Goal: Find specific page/section: Find specific page/section

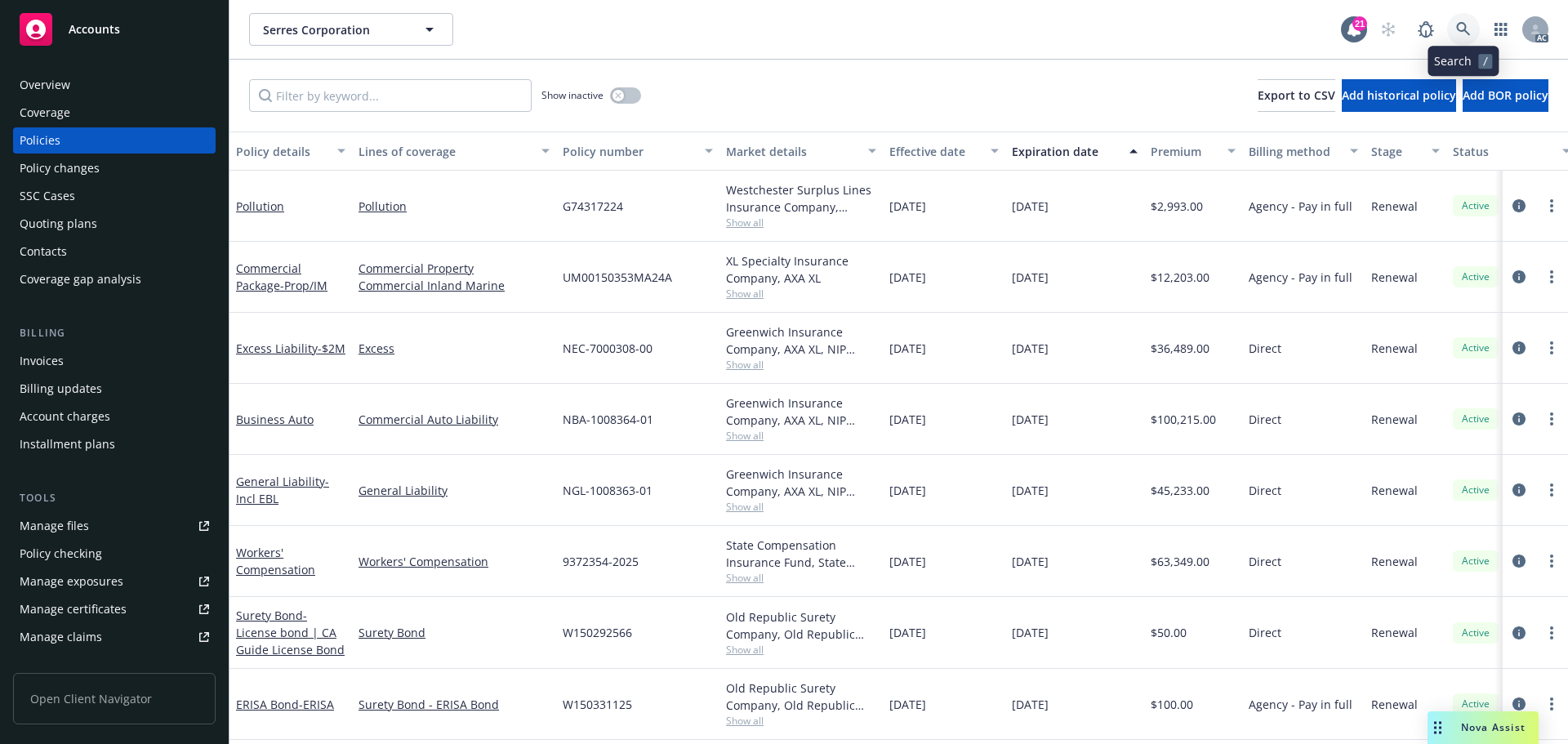
click at [1471, 21] on link at bounding box center [1463, 29] width 33 height 33
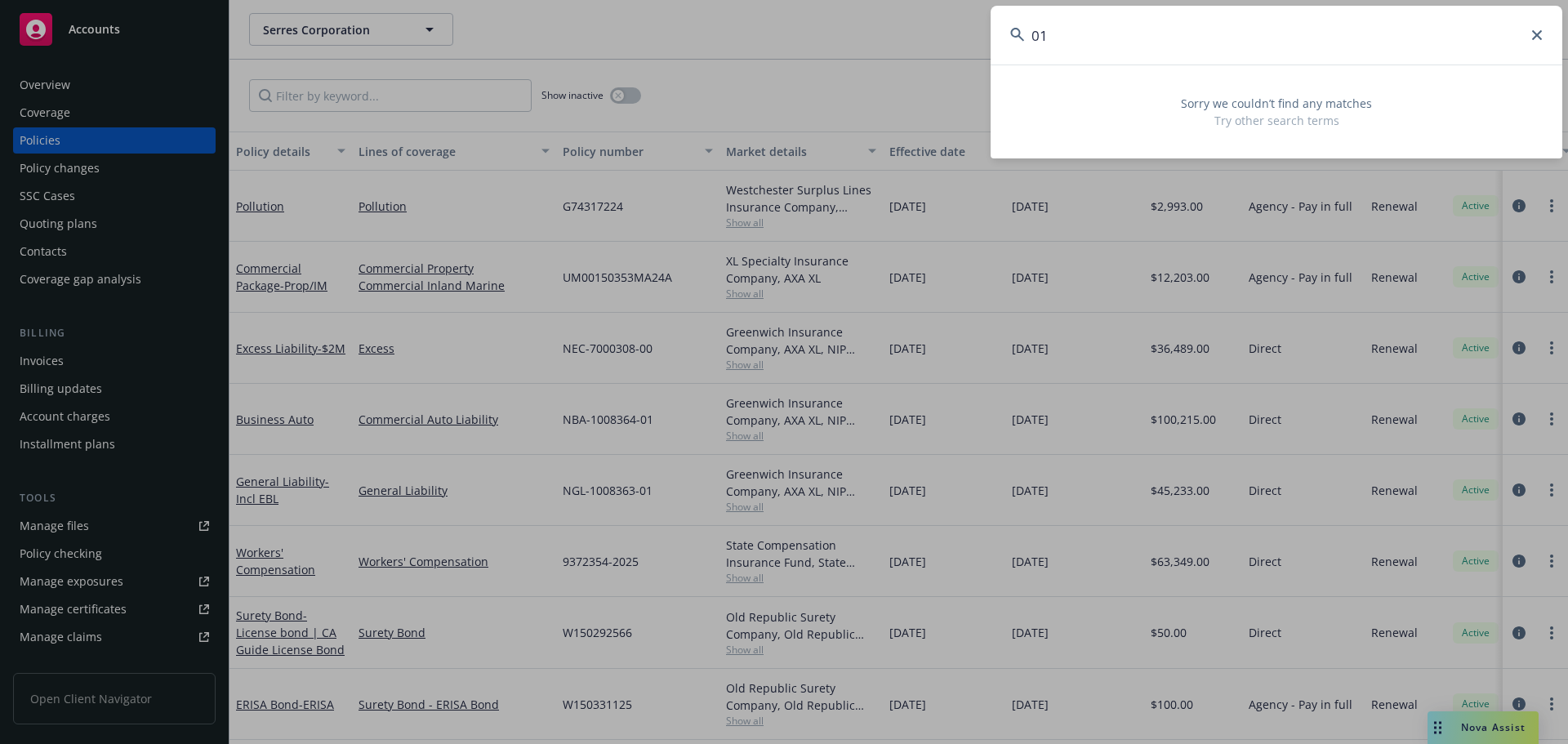
type input "0"
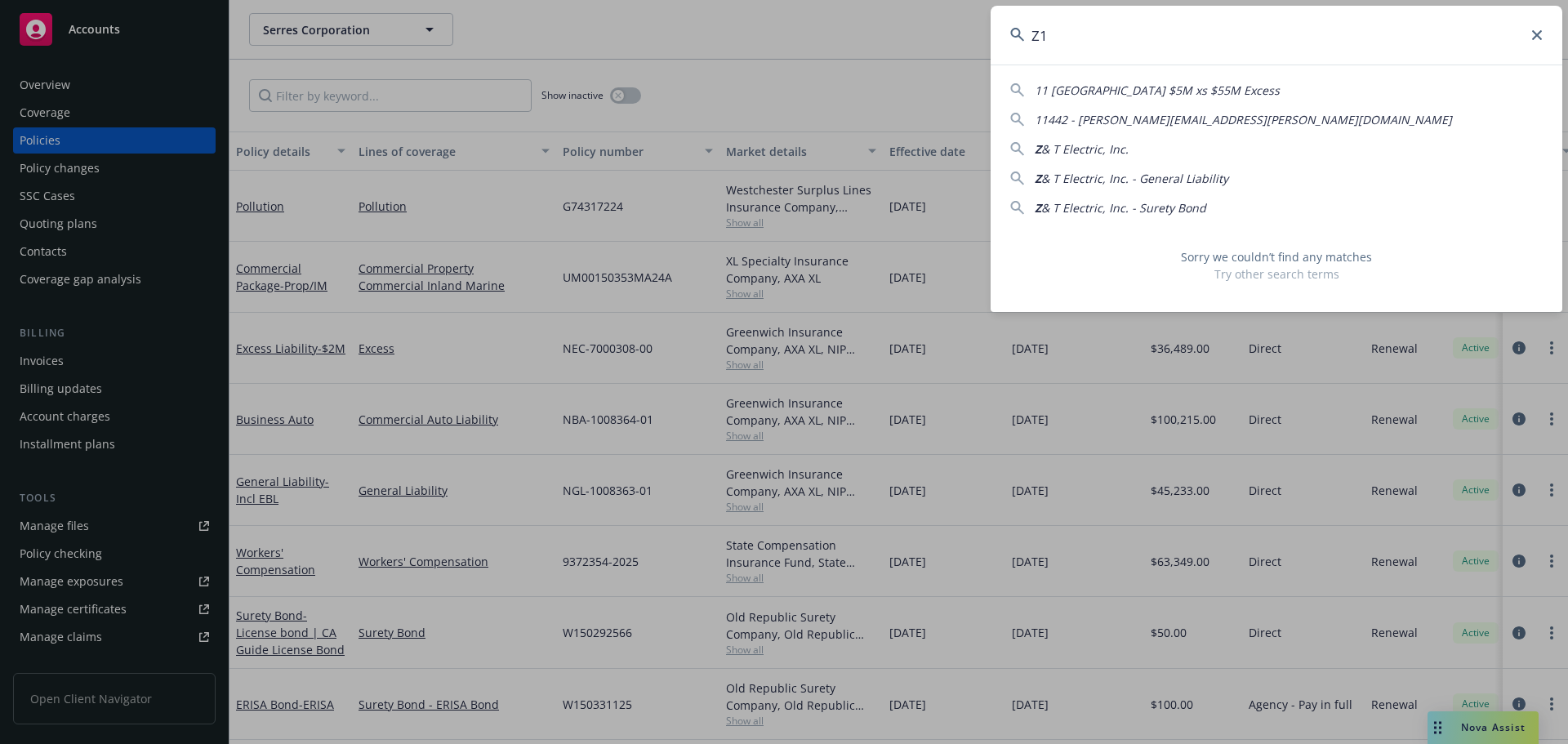
type input "Z"
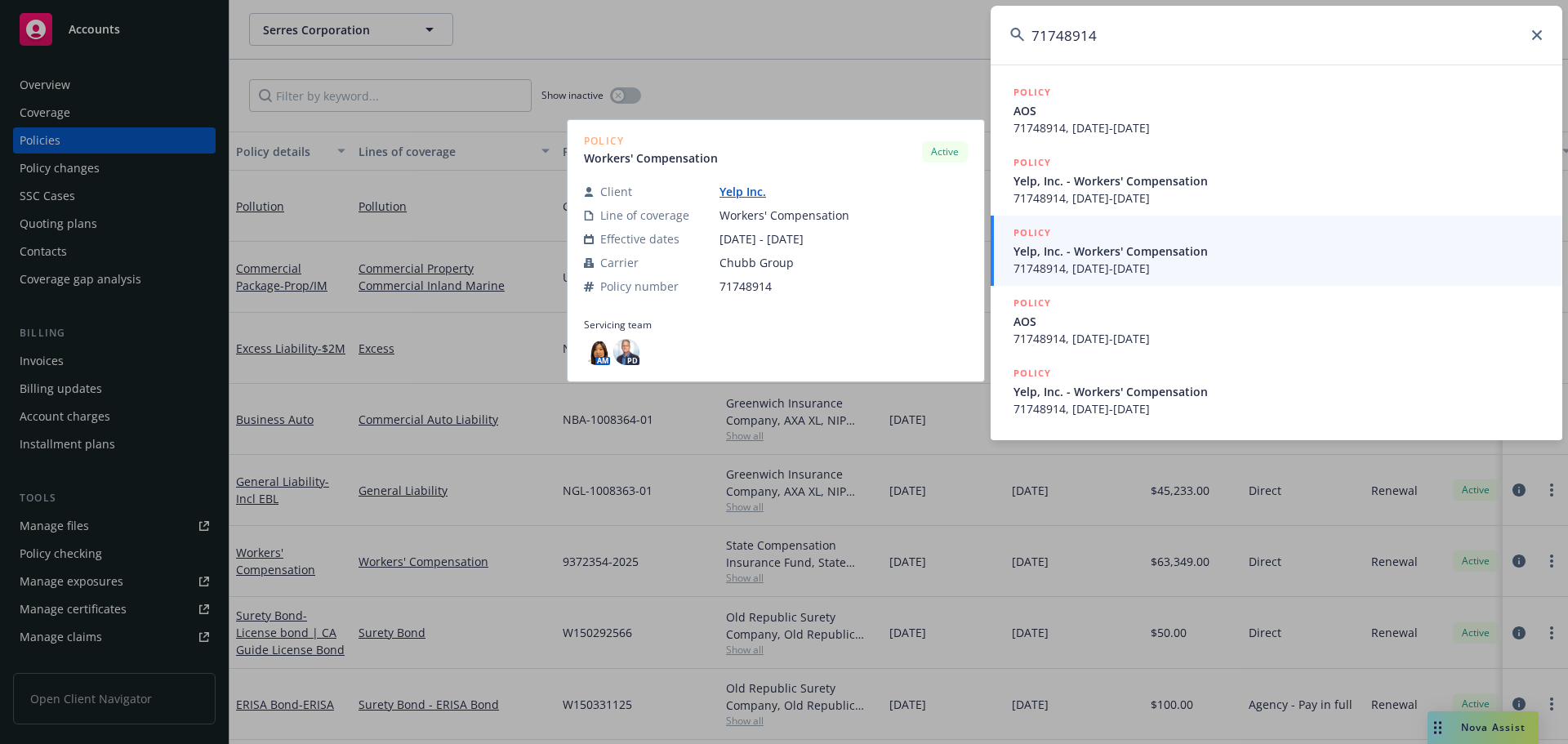
type input "71748914"
click at [1146, 275] on span "71748914, [DATE]-[DATE]" at bounding box center [1278, 268] width 529 height 17
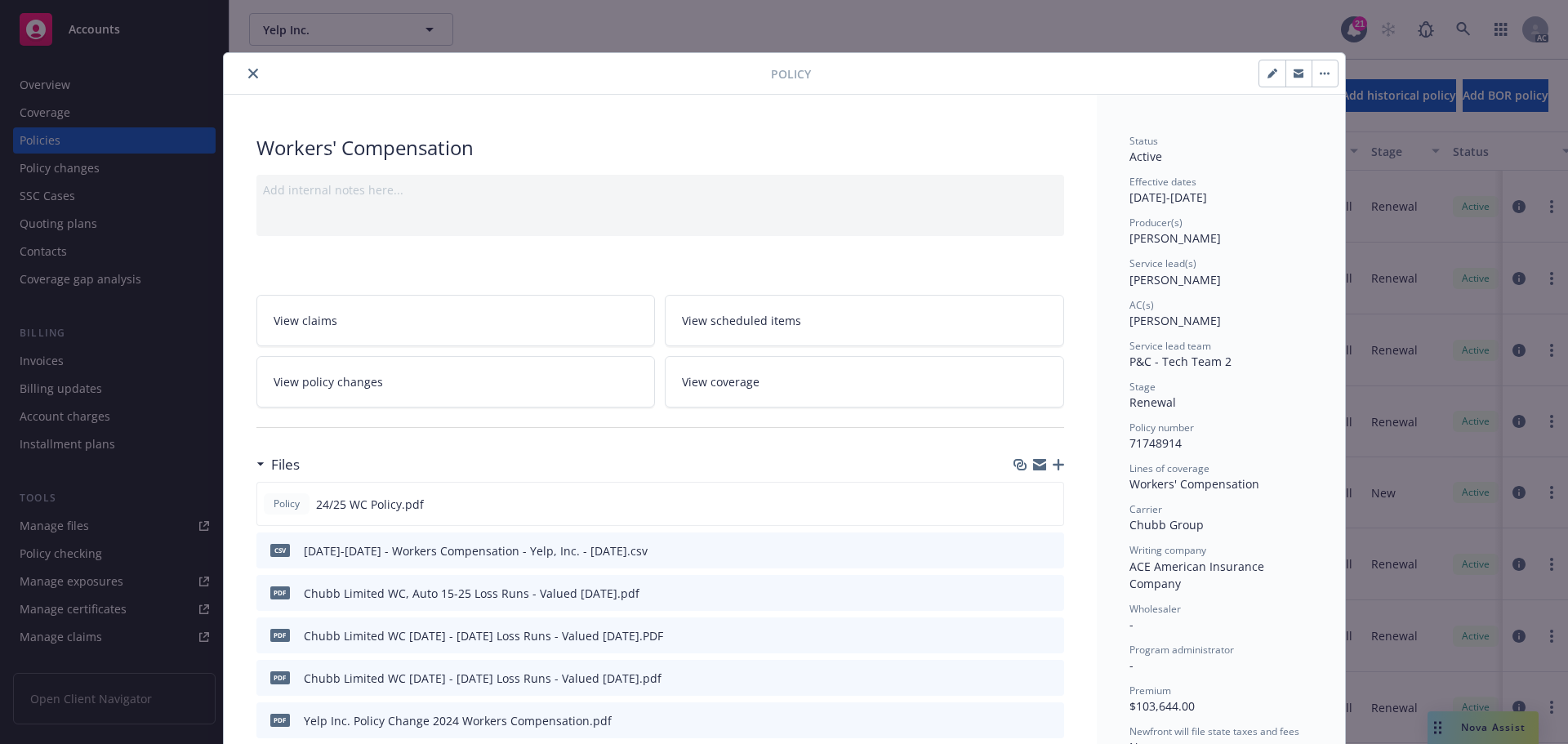
click at [249, 69] on icon "close" at bounding box center [253, 74] width 9 height 9
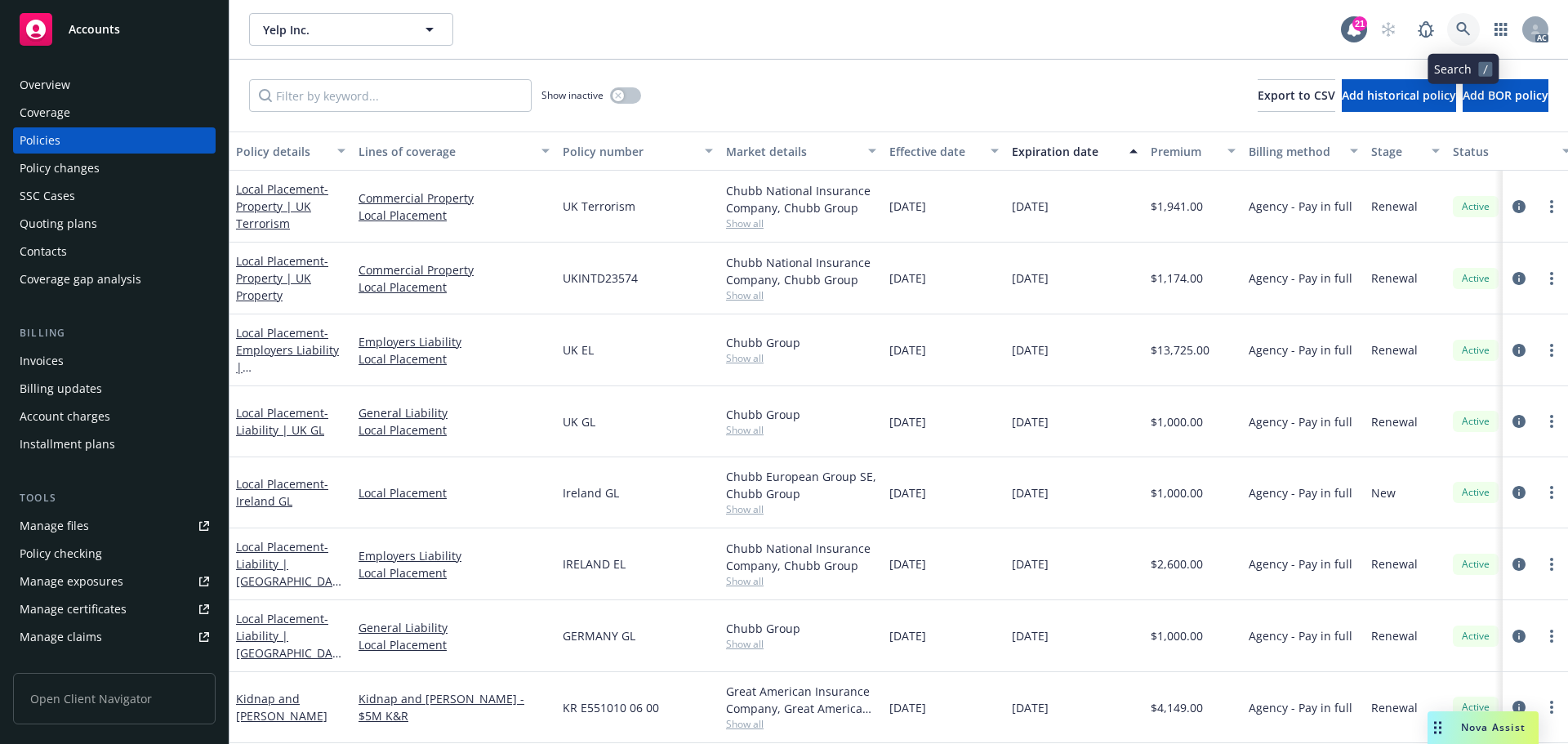
click at [1453, 27] on link at bounding box center [1463, 29] width 33 height 33
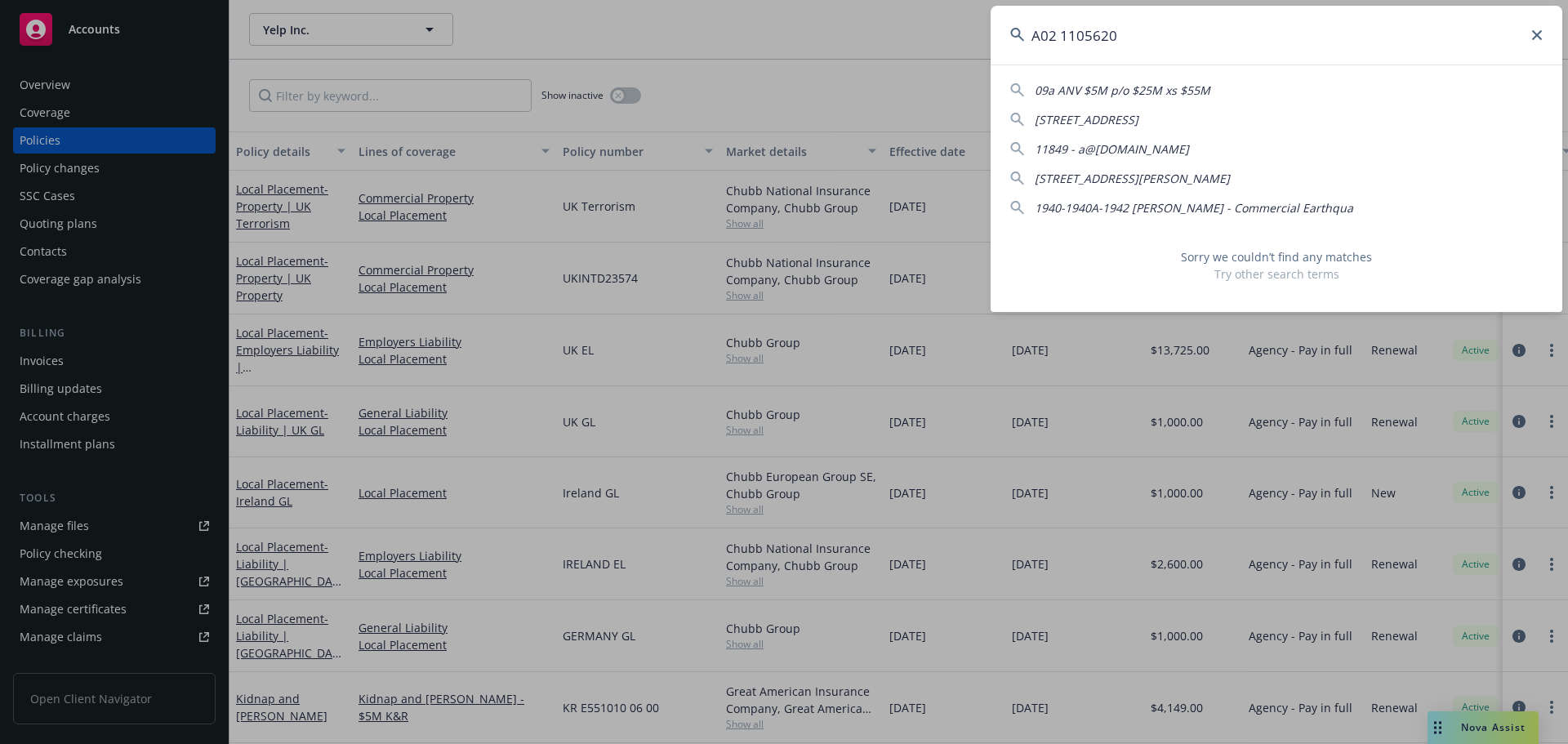
click at [1061, 40] on input "A02 1105620" at bounding box center [1276, 35] width 572 height 59
type input "A02-1105620"
drag, startPoint x: 1117, startPoint y: 43, endPoint x: 1012, endPoint y: 47, distance: 105.1
click at [1012, 47] on input "A02-1105620" at bounding box center [1276, 35] width 572 height 59
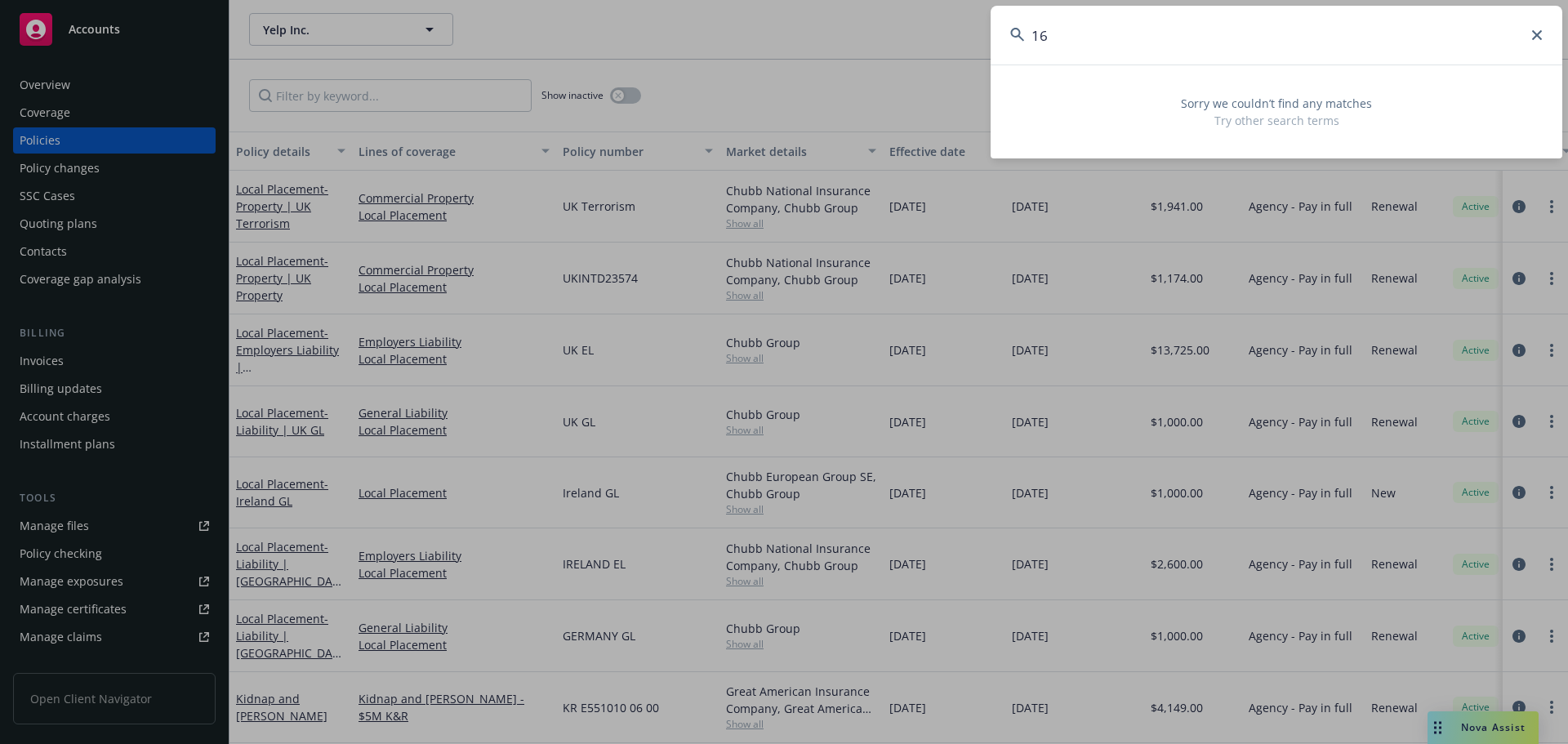
type input "1"
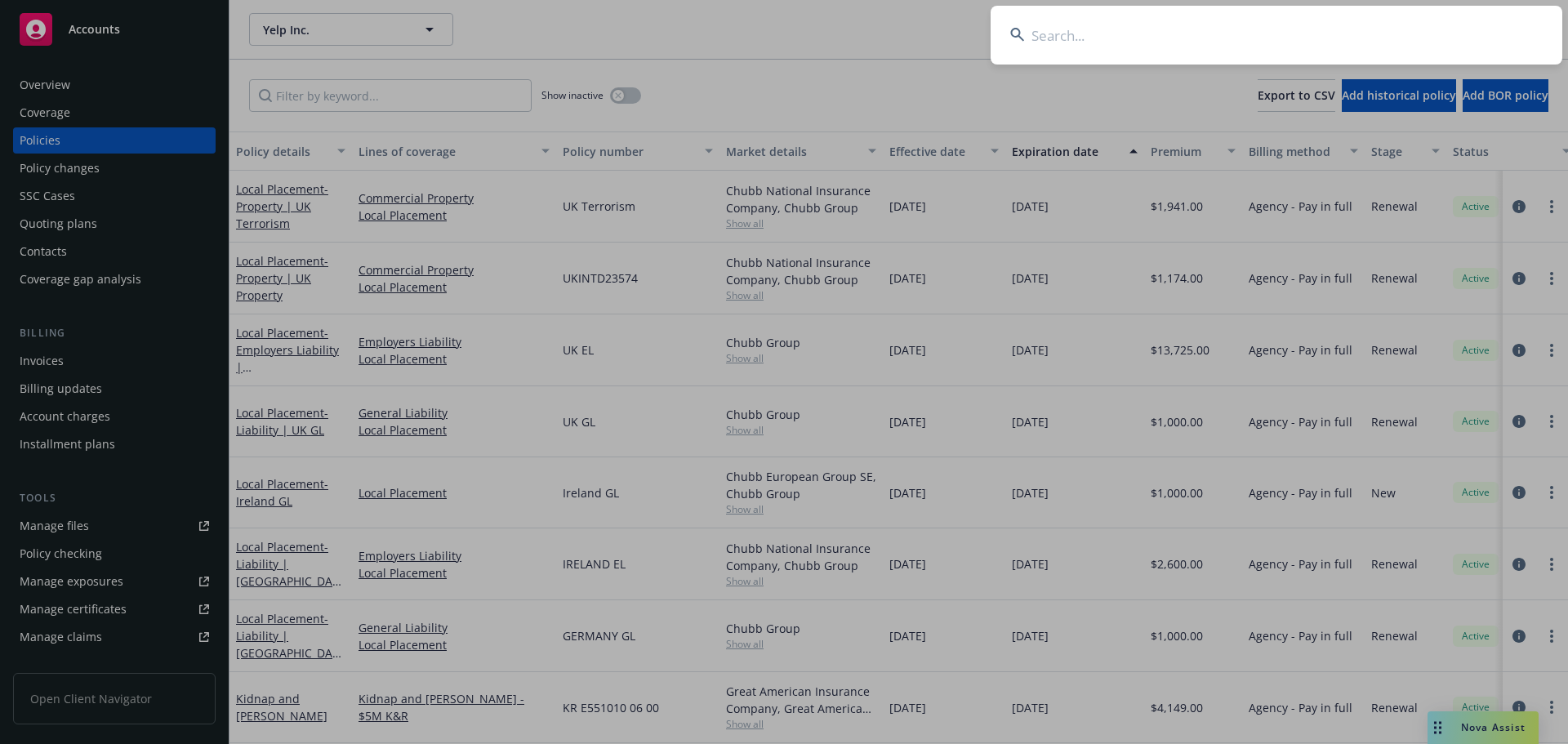
click at [1146, 47] on input at bounding box center [1276, 35] width 572 height 59
paste input "A02 1105620"
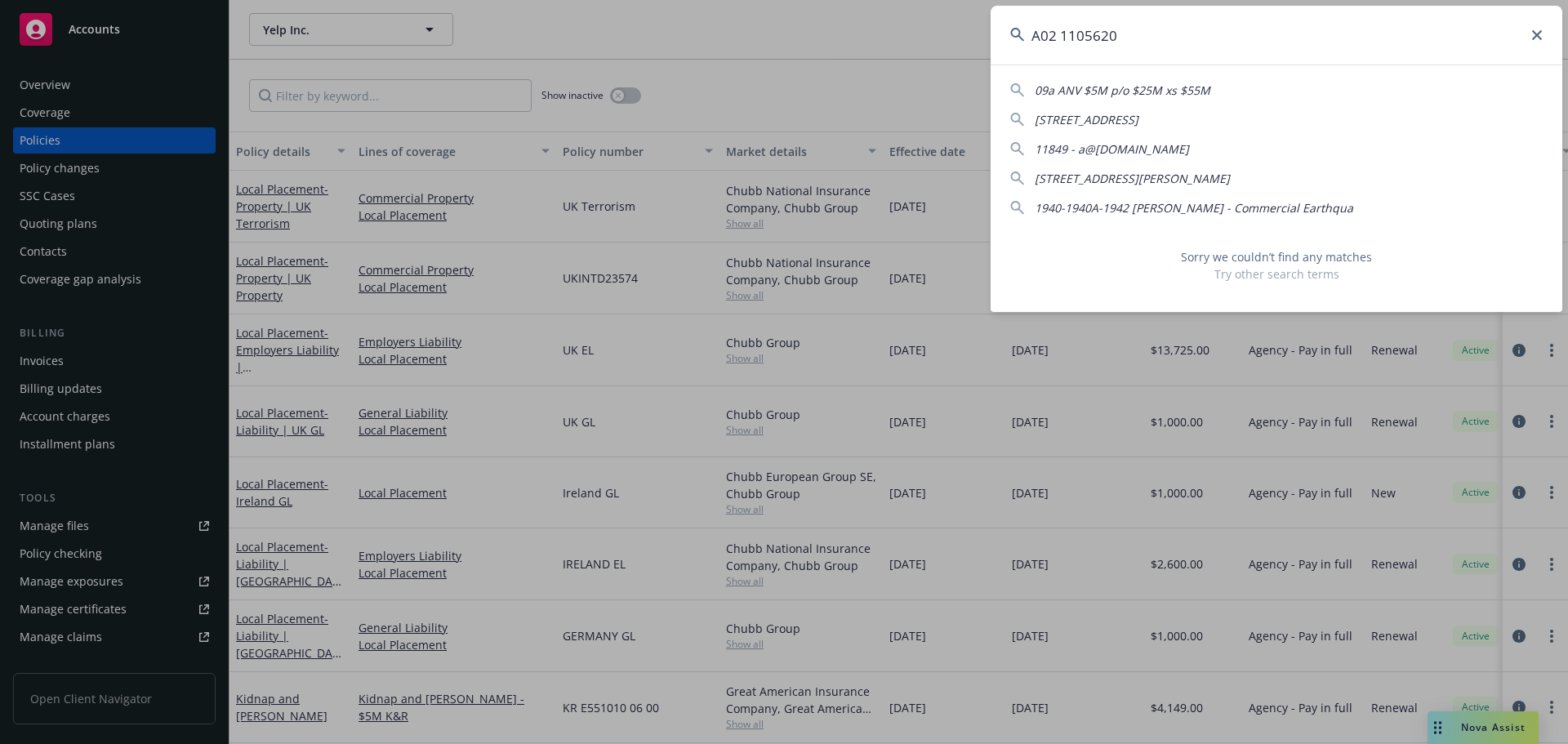
click at [1048, 33] on input "A02 1105620" at bounding box center [1276, 35] width 572 height 59
type input "A02 1105620"
